Goal: Task Accomplishment & Management: Manage account settings

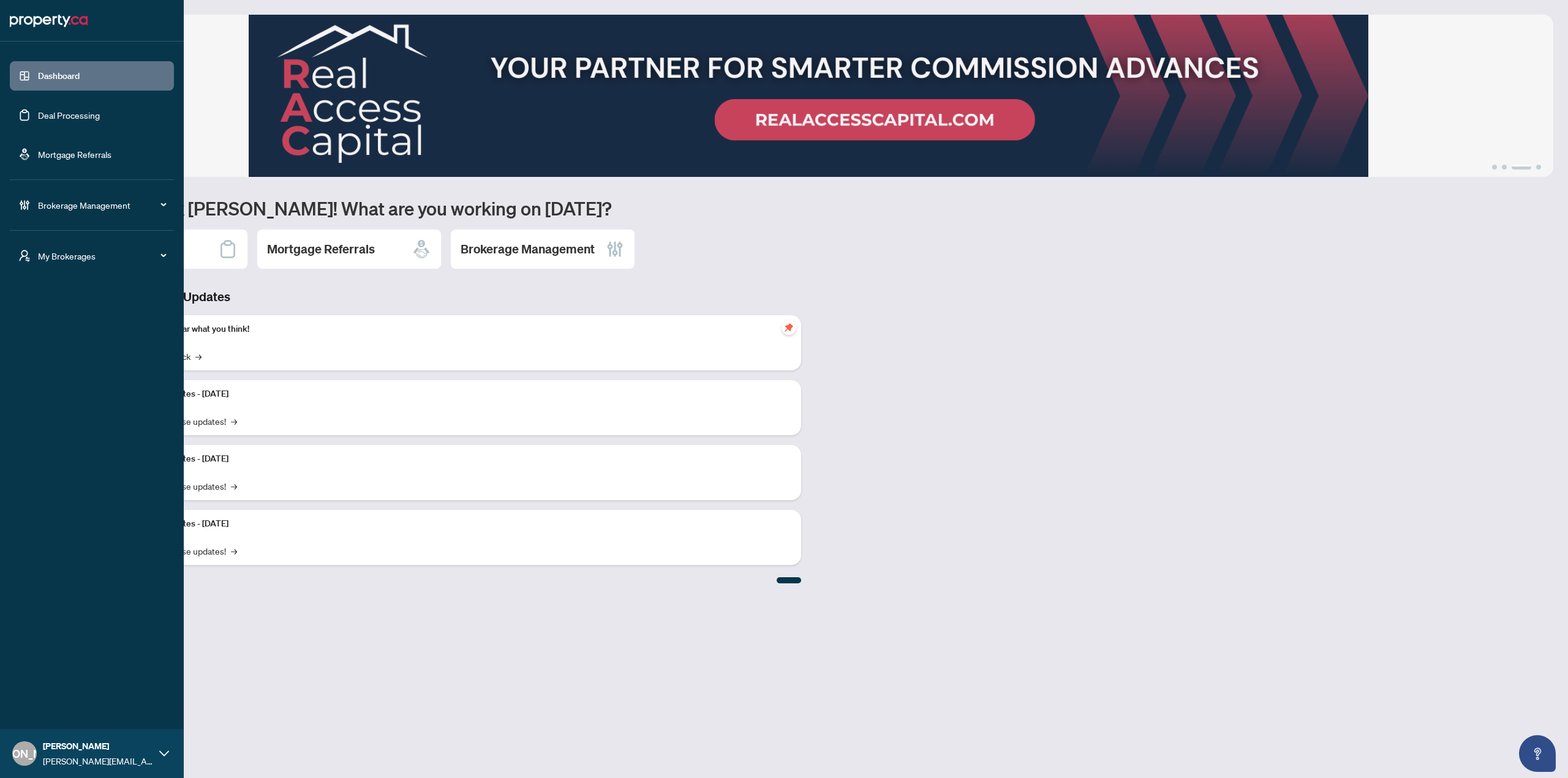
click at [43, 253] on span "My Brokerages" at bounding box center [101, 256] width 127 height 14
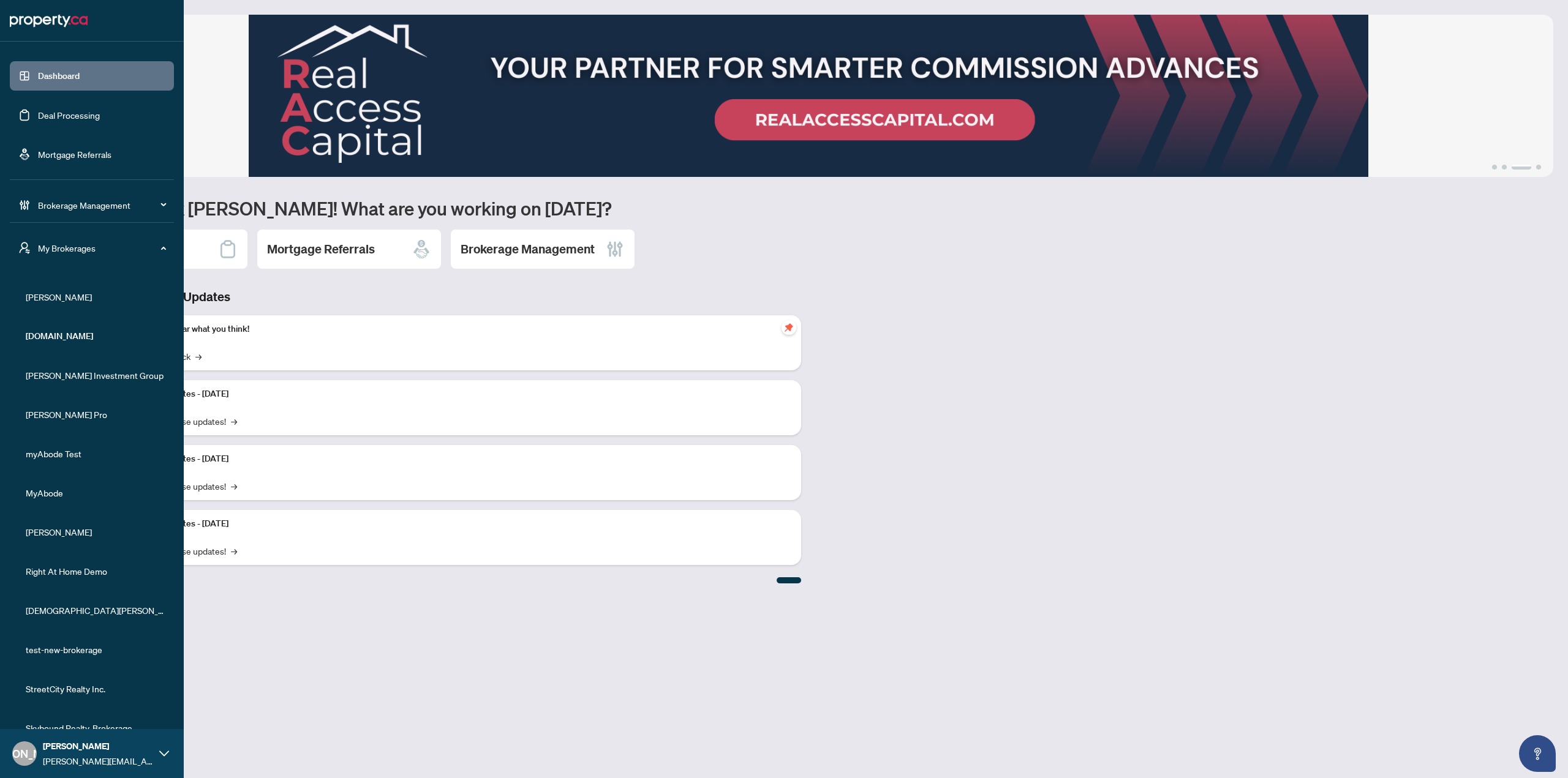
scroll to position [23, 0]
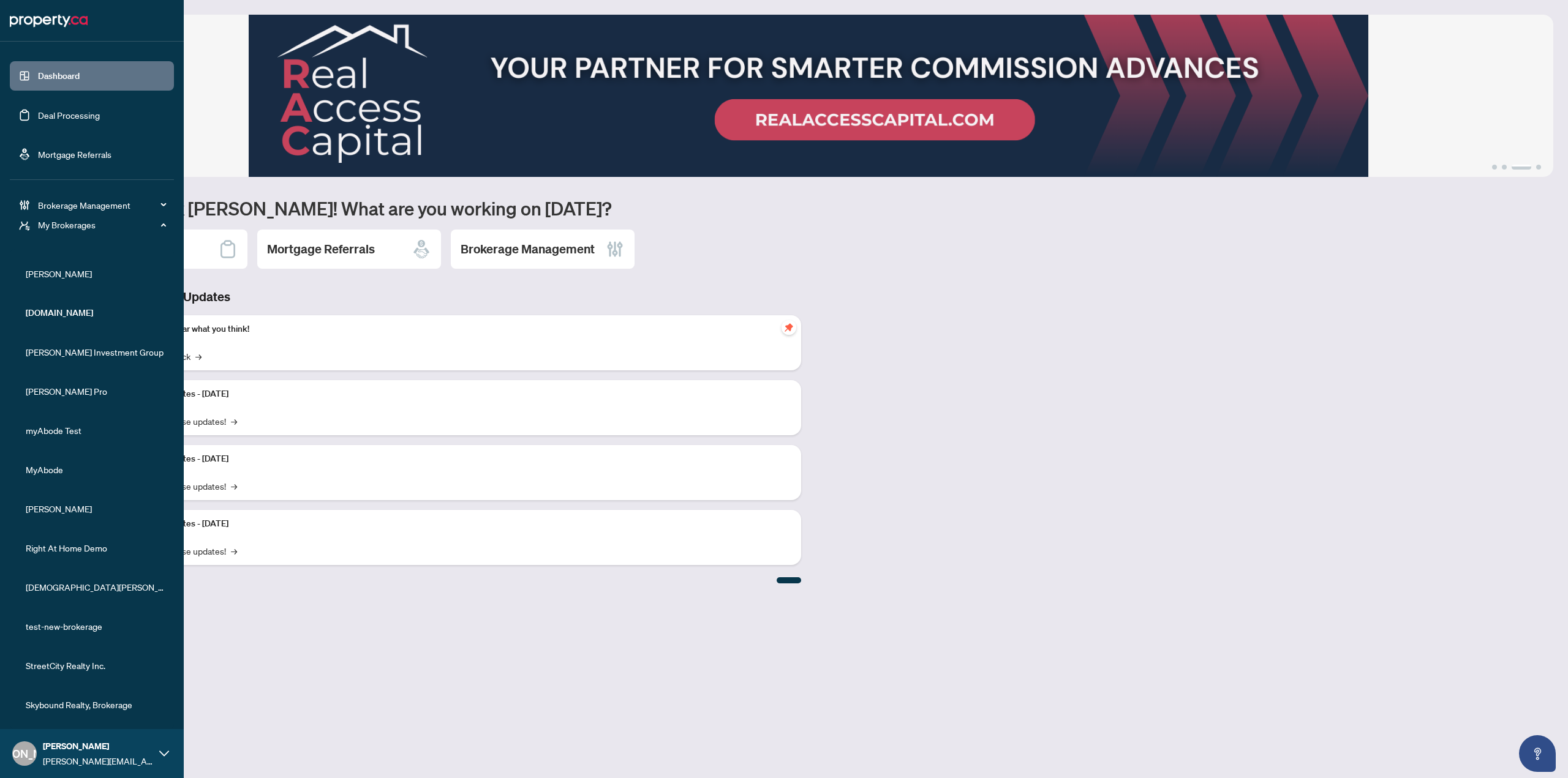
click at [79, 716] on li "Skybound Realty, Brokerage" at bounding box center [92, 705] width 164 height 30
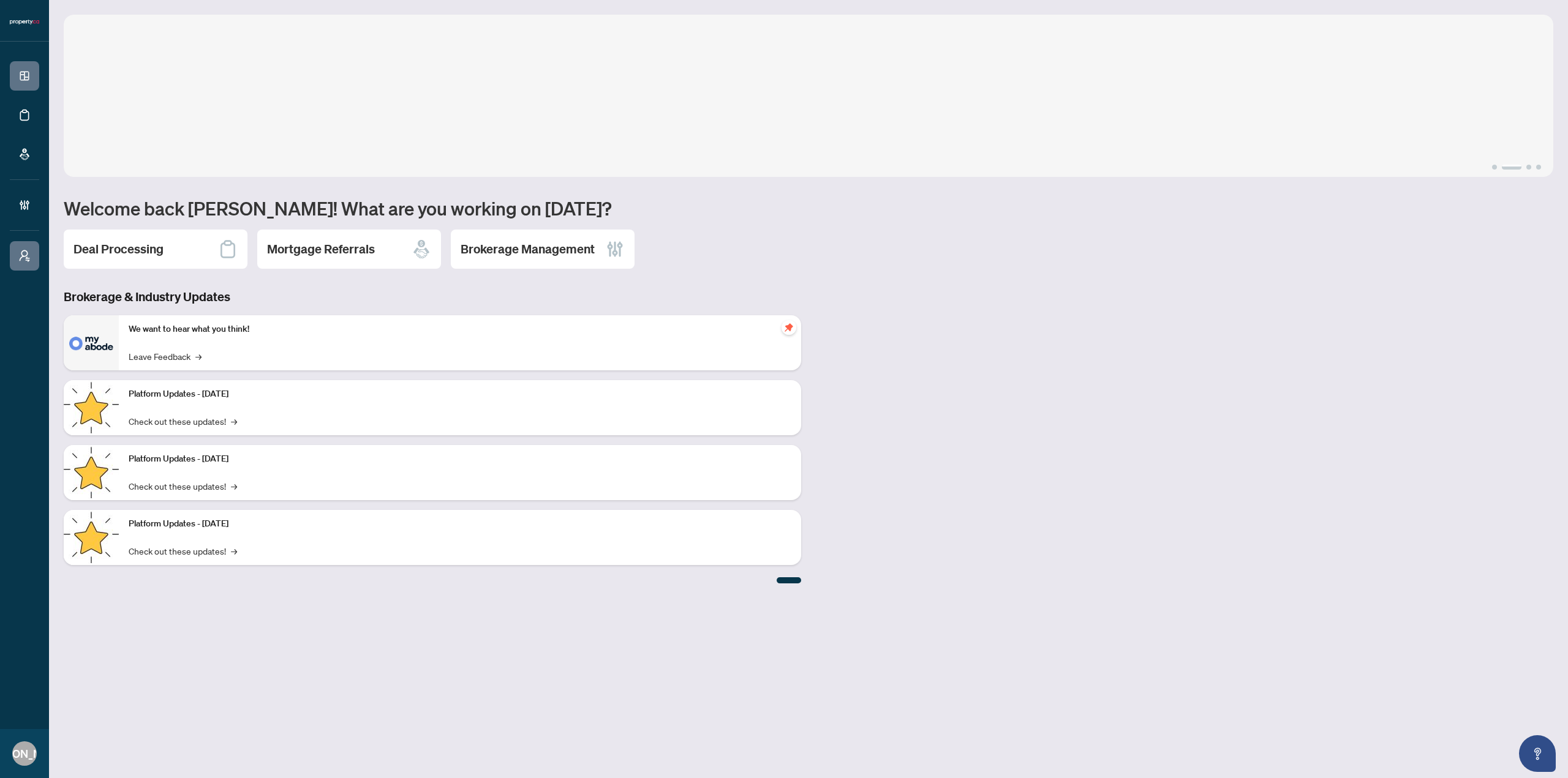
scroll to position [0, 0]
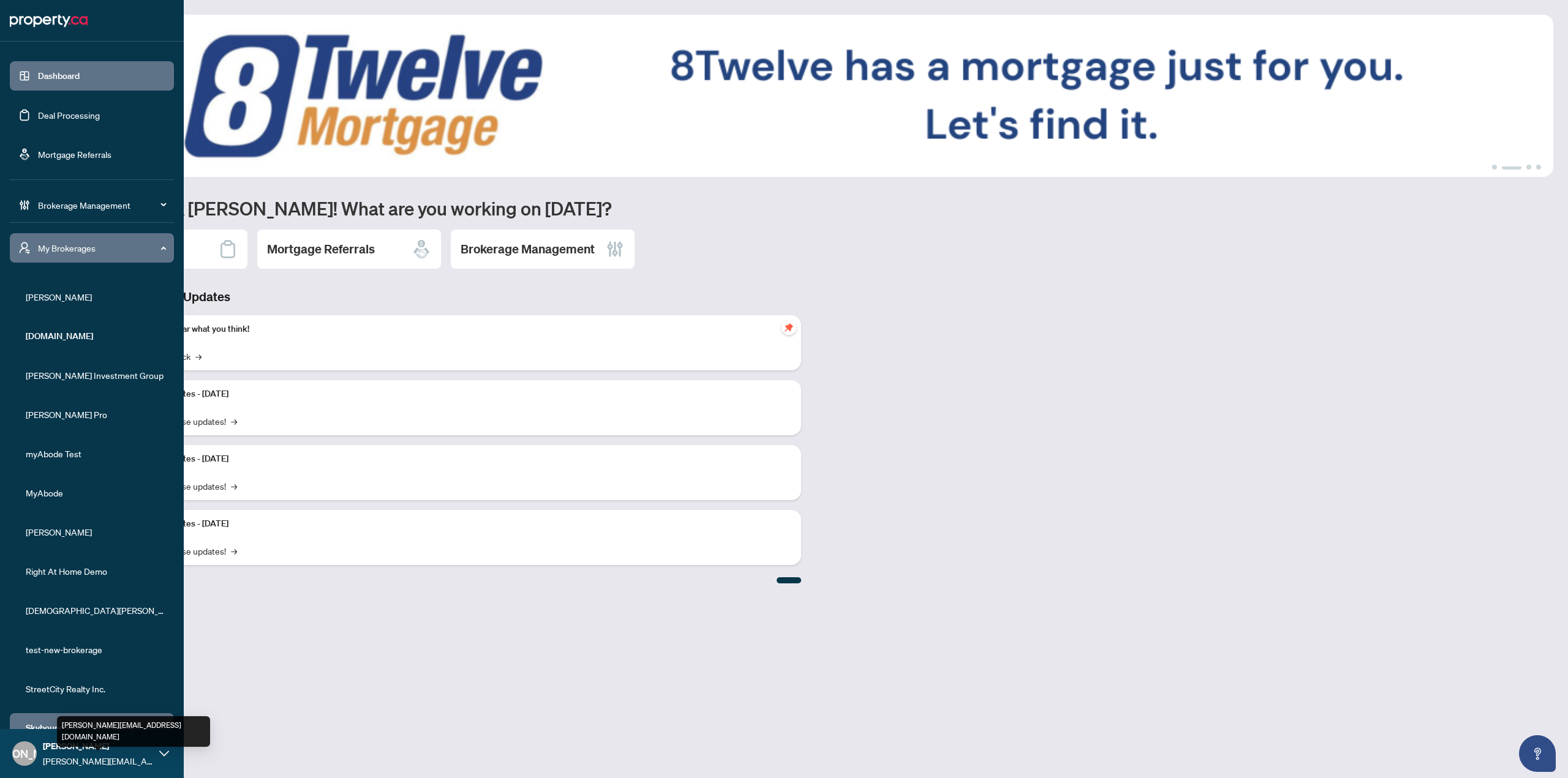
click at [104, 755] on span "[PERSON_NAME][EMAIL_ADDRESS][DOMAIN_NAME]" at bounding box center [97, 761] width 110 height 14
click at [96, 721] on div "MY ACCOUNT Logout" at bounding box center [92, 695] width 183 height 64
click at [95, 709] on button "Logout" at bounding box center [92, 706] width 164 height 21
